Goal: Task Accomplishment & Management: Manage account settings

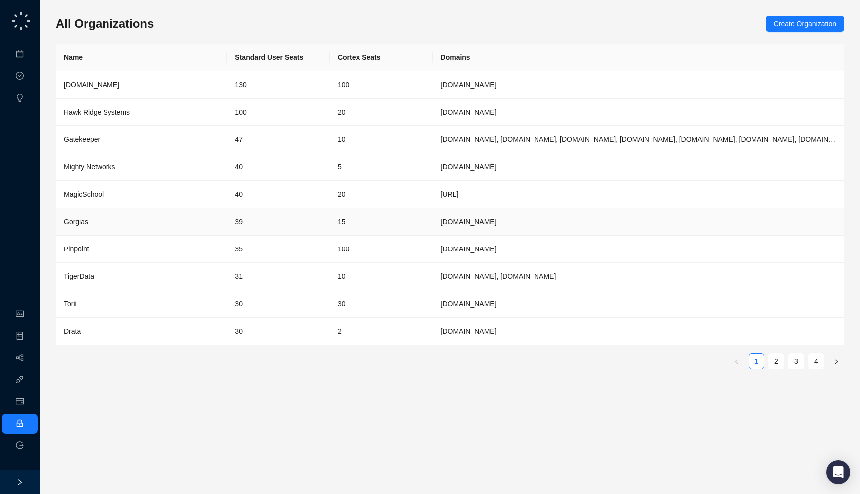
click at [408, 217] on td "15" at bounding box center [381, 221] width 103 height 27
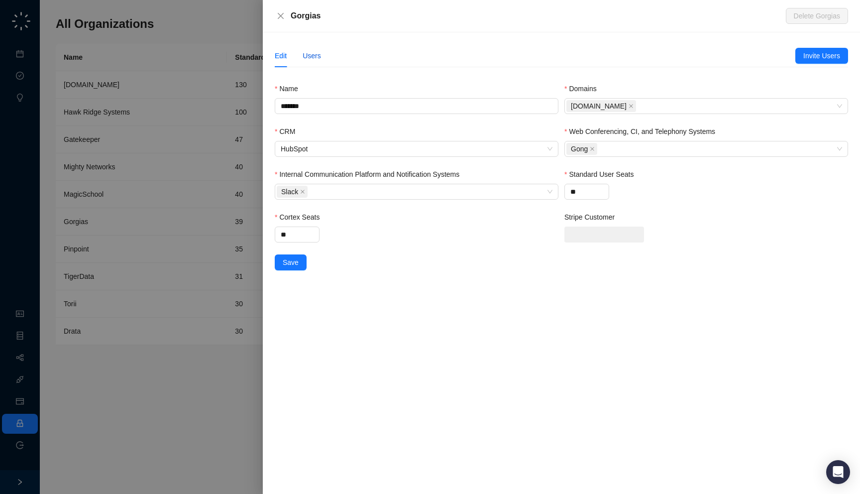
click at [306, 54] on div "Users" at bounding box center [312, 55] width 18 height 11
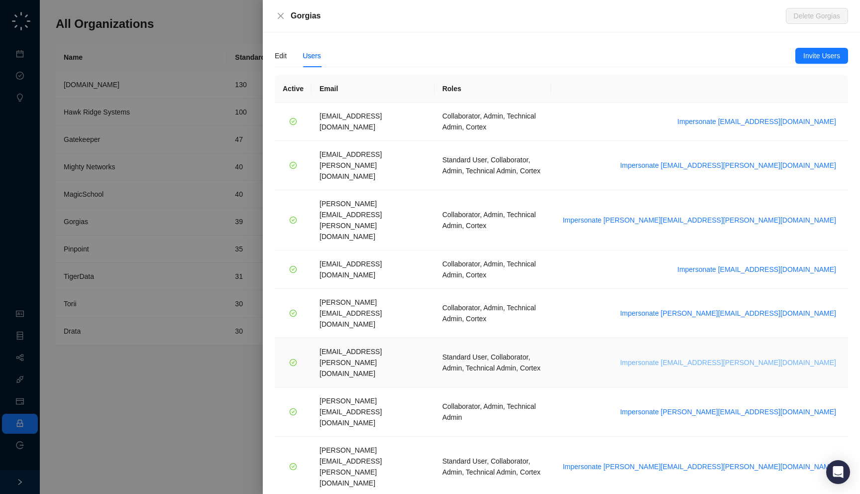
click at [765, 357] on span "Impersonate janadhi.kuruppu@gorgias.com" at bounding box center [728, 362] width 216 height 11
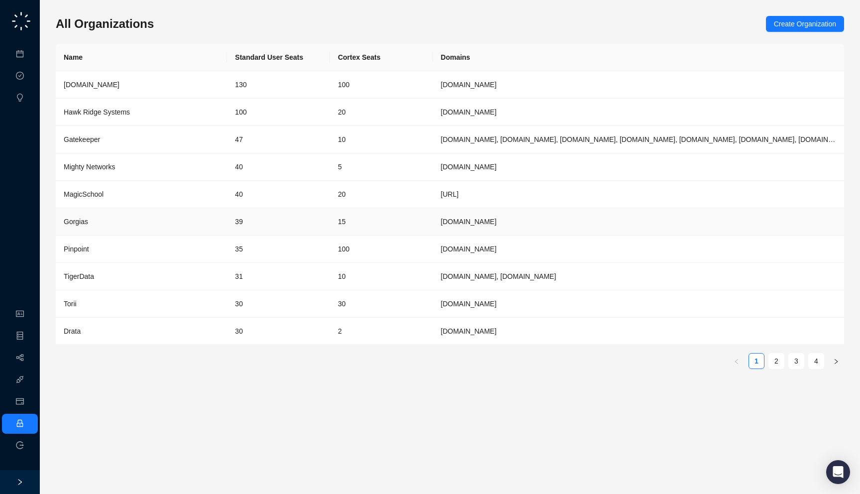
click at [354, 224] on td "15" at bounding box center [381, 221] width 103 height 27
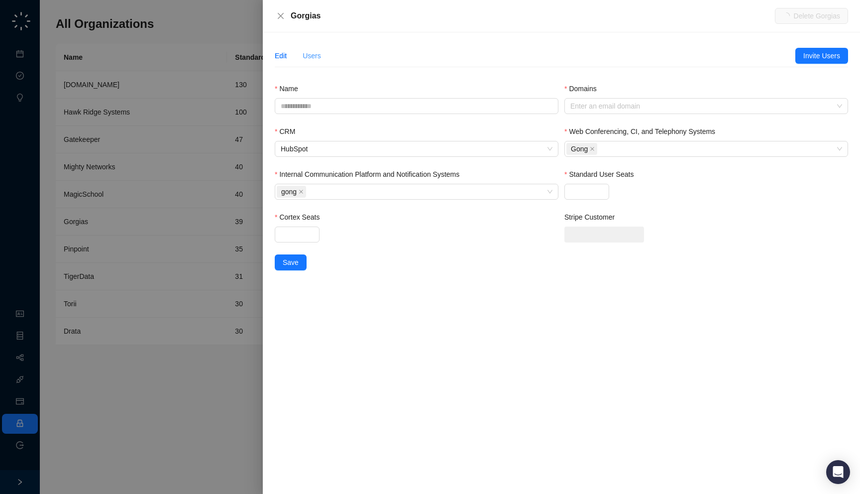
type input "*******"
type input "**"
click at [315, 55] on div "Users" at bounding box center [312, 55] width 18 height 11
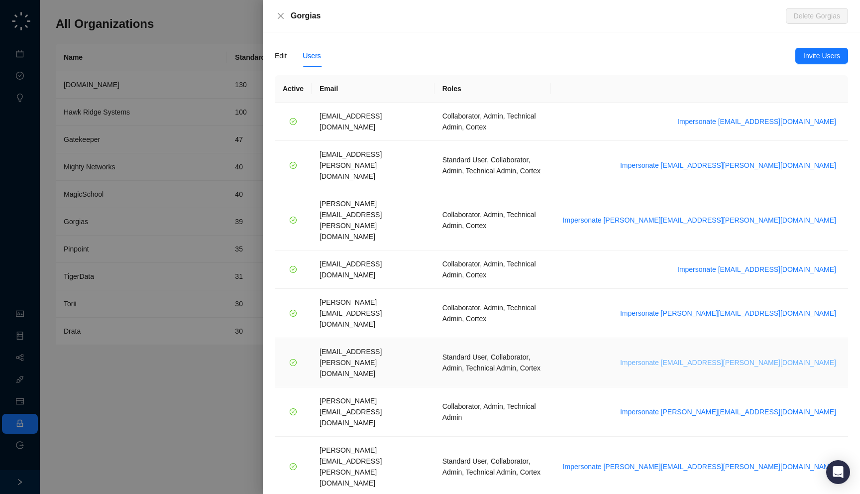
click at [753, 357] on span "Impersonate janadhi.kuruppu@gorgias.com" at bounding box center [728, 362] width 216 height 11
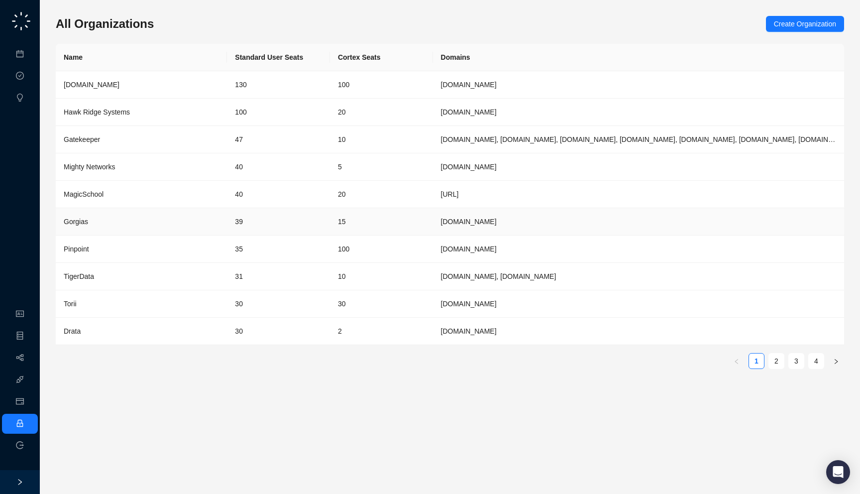
click at [384, 225] on td "15" at bounding box center [381, 221] width 103 height 27
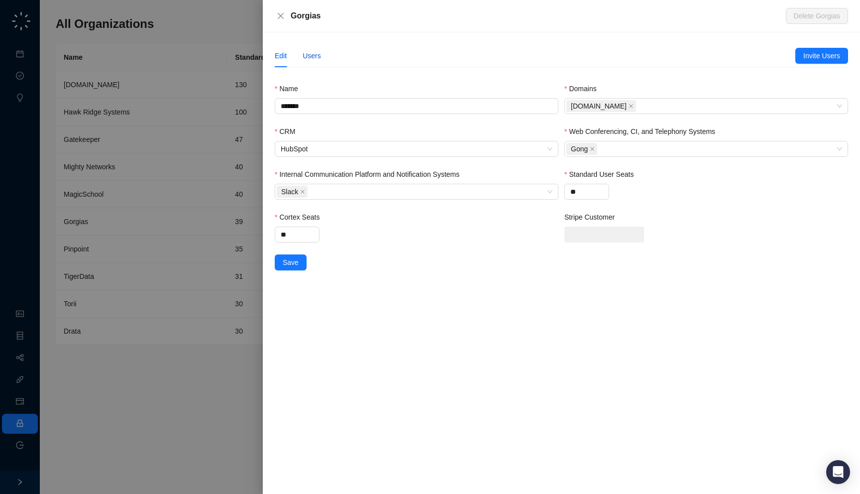
click at [316, 54] on div "Users" at bounding box center [312, 55] width 18 height 11
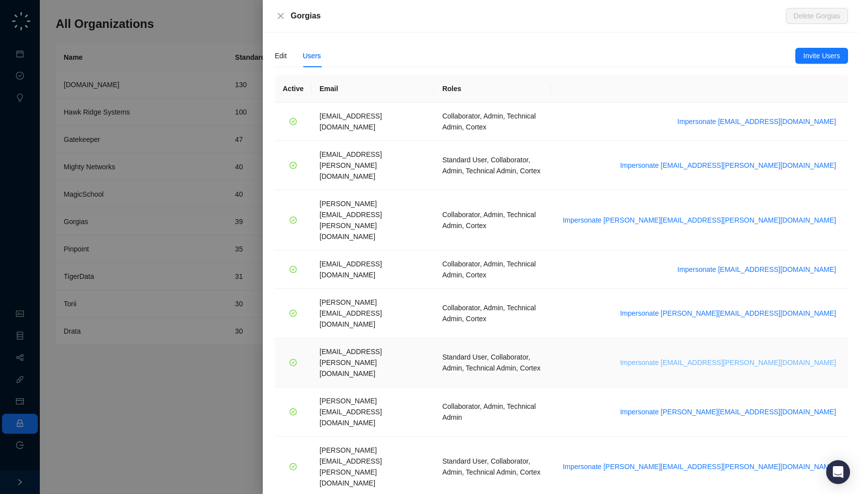
click at [758, 357] on span "Impersonate [EMAIL_ADDRESS][PERSON_NAME][DOMAIN_NAME]" at bounding box center [728, 362] width 216 height 11
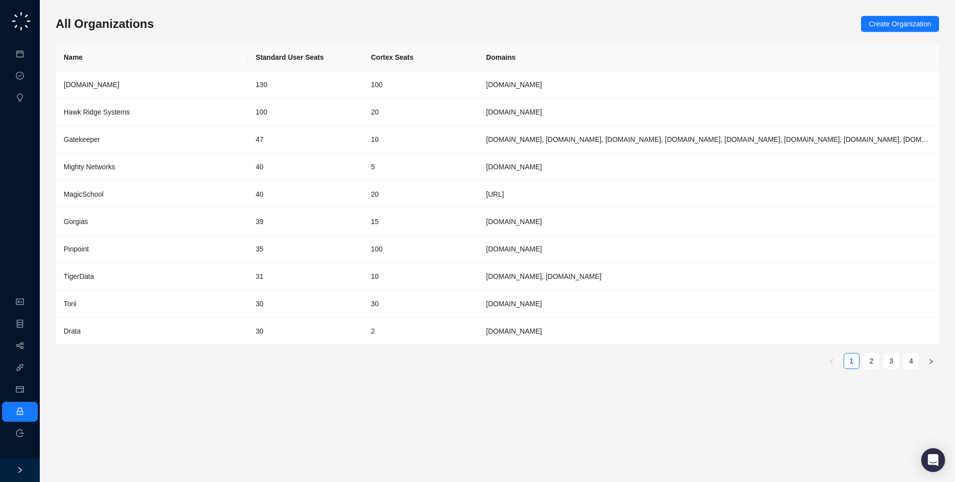
drag, startPoint x: 212, startPoint y: 35, endPoint x: 207, endPoint y: 26, distance: 10.0
click at [207, 26] on div "All Organizations Create Organization Name Standard User Seats Cortex Seats Dom…" at bounding box center [498, 196] width 884 height 361
click at [859, 363] on link "2" at bounding box center [871, 360] width 15 height 15
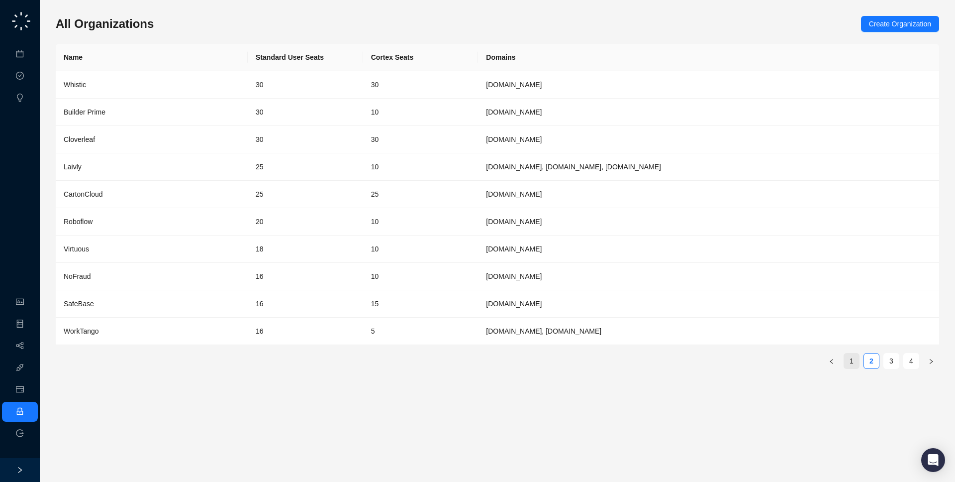
click at [855, 364] on link "1" at bounding box center [851, 360] width 15 height 15
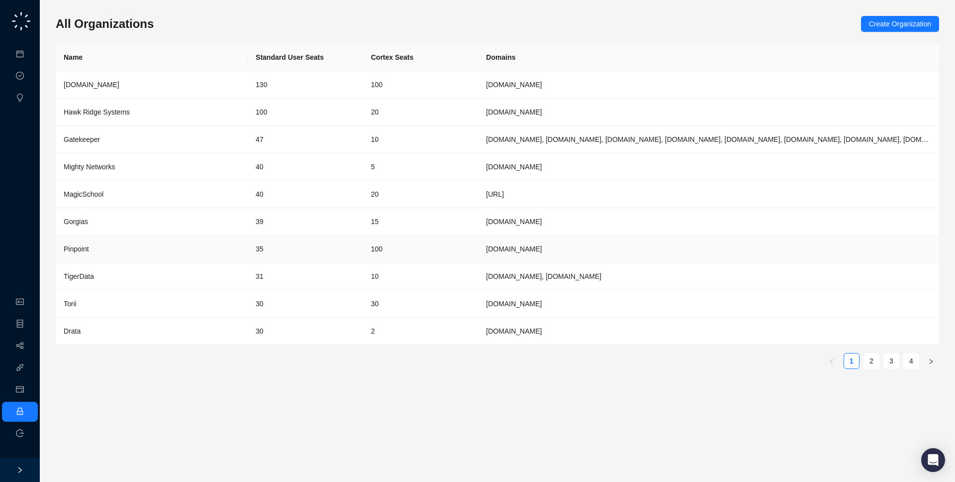
click at [205, 223] on div "Gorgias" at bounding box center [152, 221] width 176 height 11
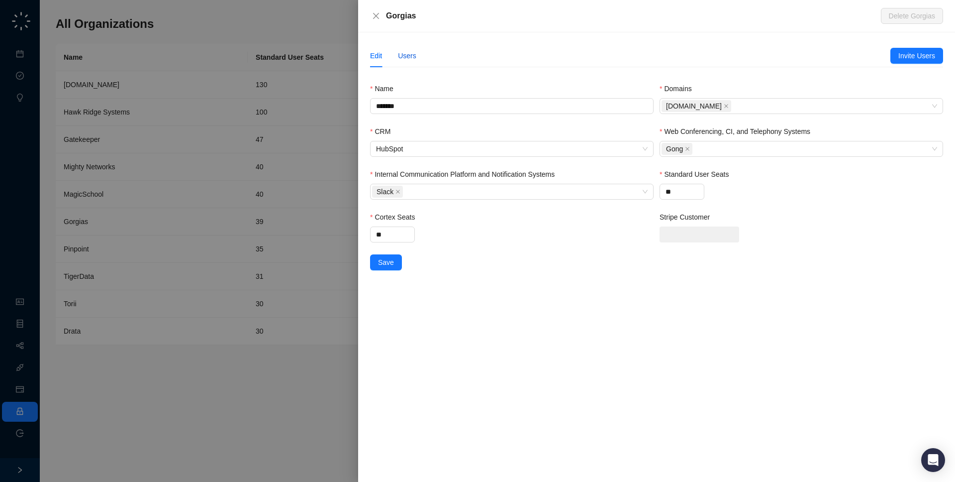
click at [401, 53] on div "Users" at bounding box center [407, 55] width 18 height 11
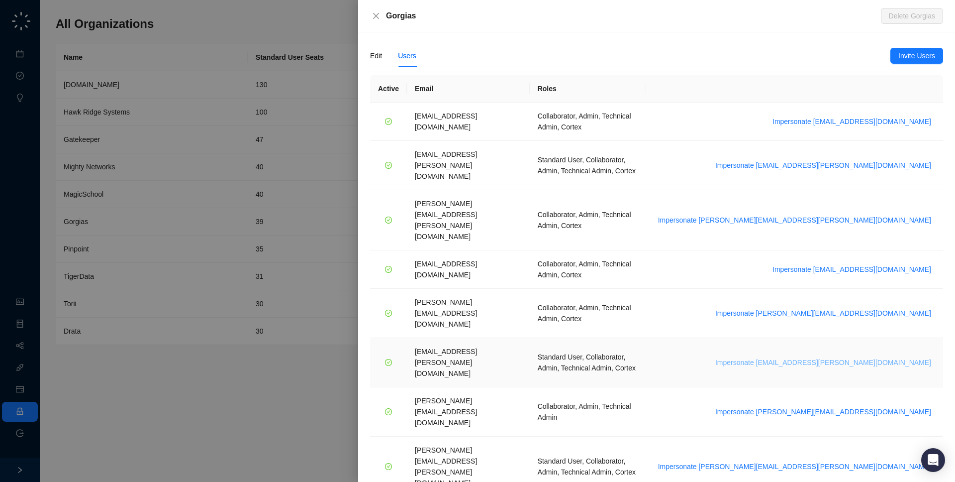
click at [848, 357] on span "Impersonate janadhi.kuruppu@gorgias.com" at bounding box center [823, 362] width 216 height 11
